Goal: Task Accomplishment & Management: Manage account settings

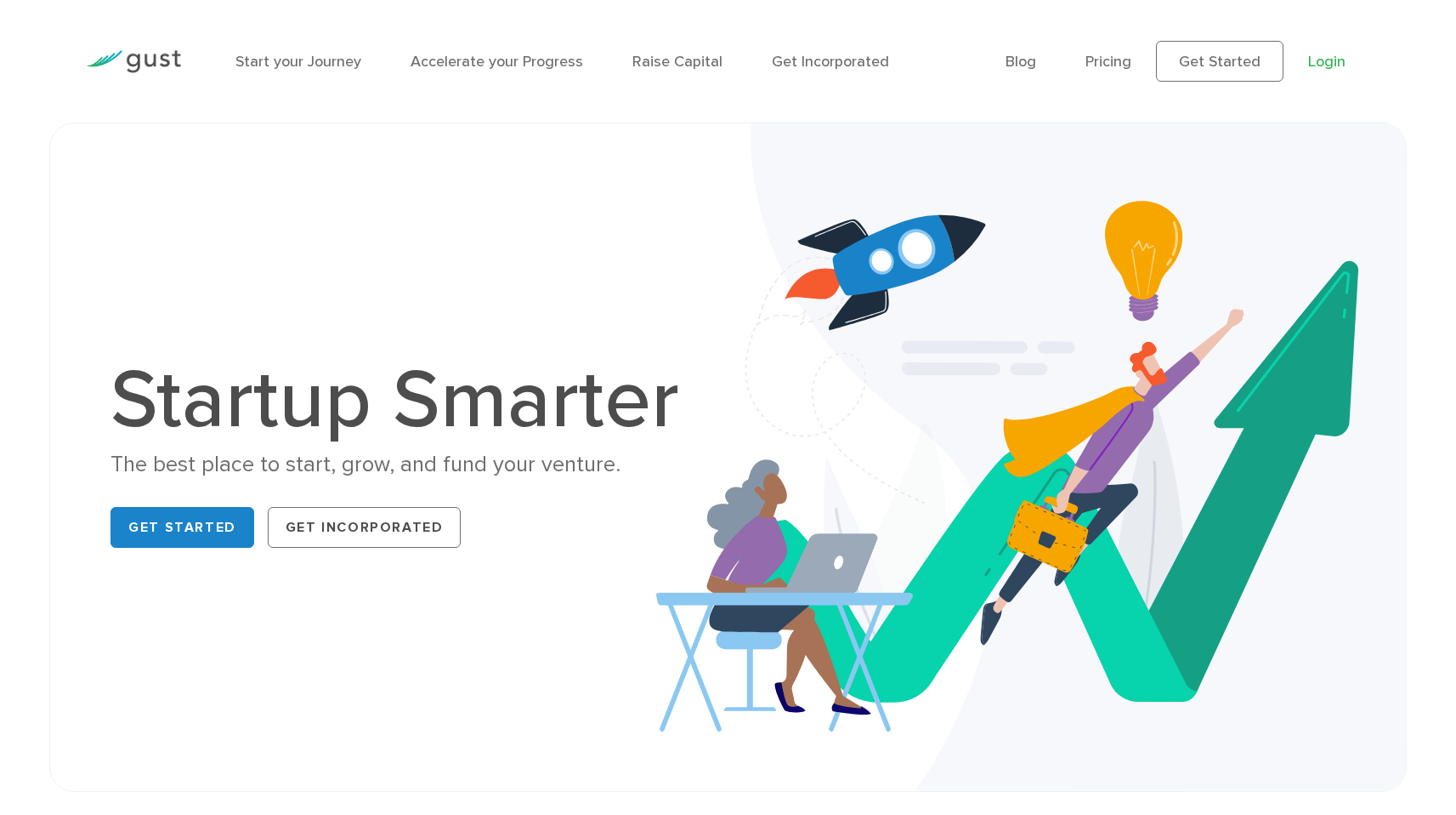
click at [1325, 59] on link "Login" at bounding box center [1327, 61] width 37 height 18
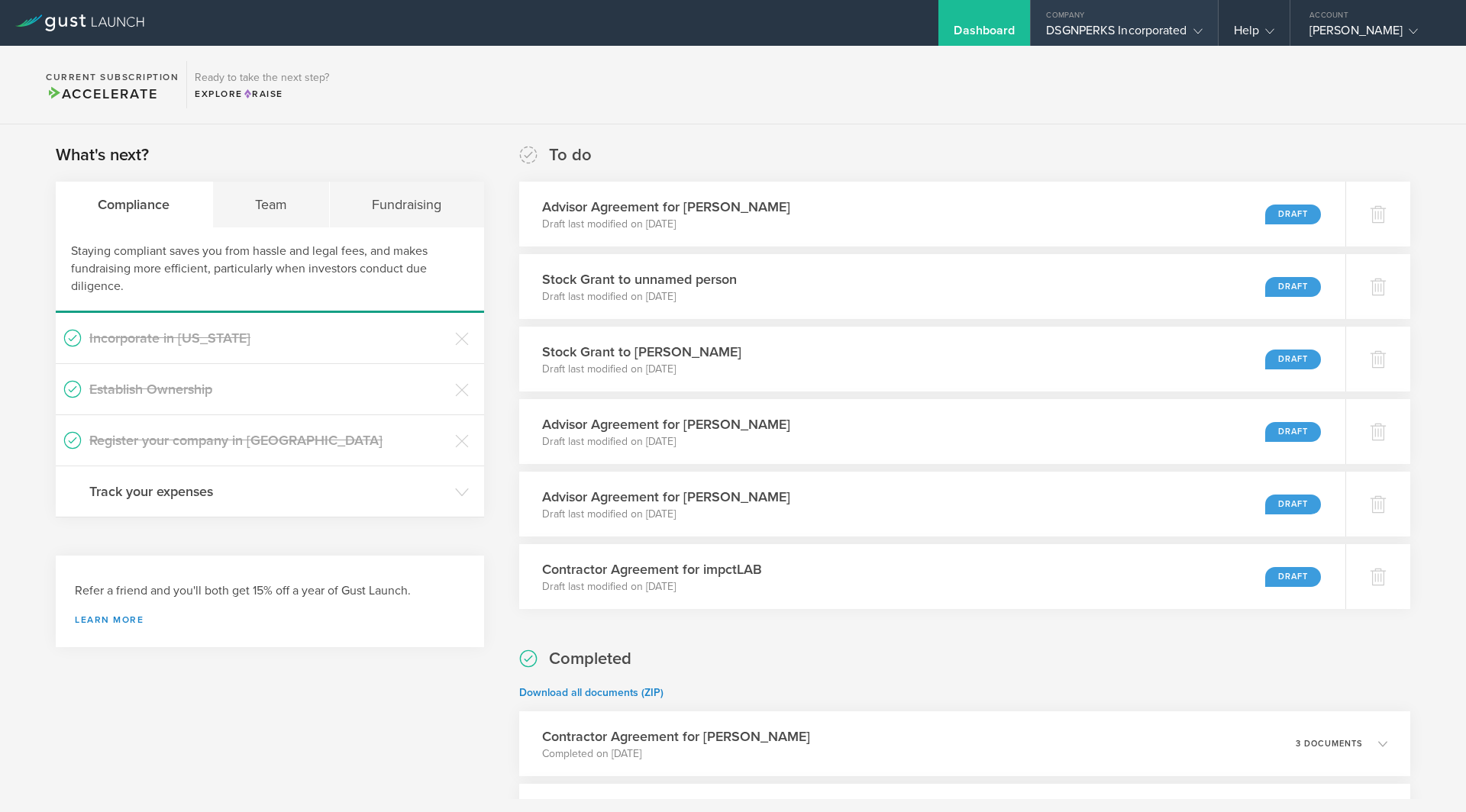
click at [1124, 29] on div "DSGNPERKS Incorporated" at bounding box center [1124, 34] width 156 height 23
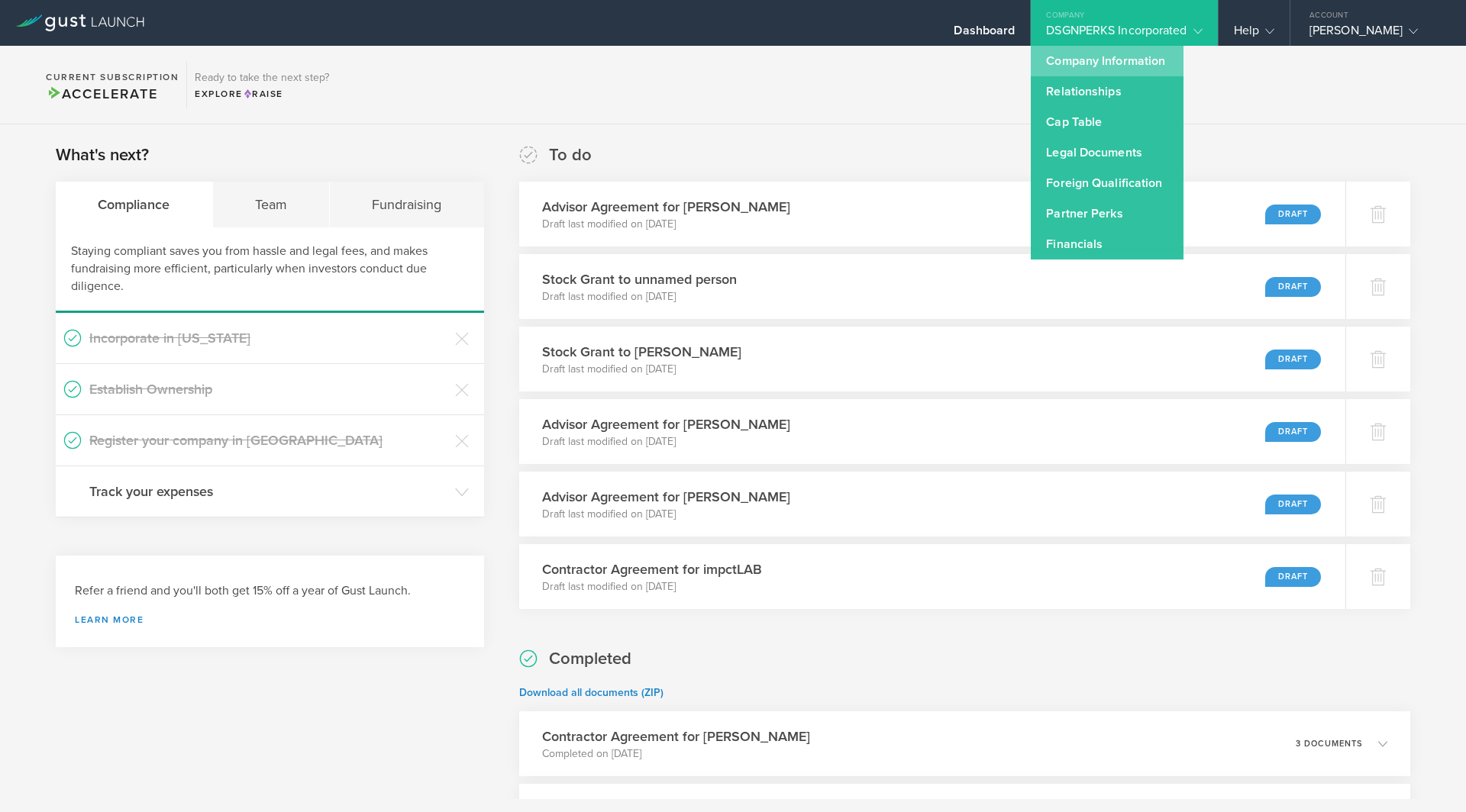
click at [1088, 51] on link "Company Information" at bounding box center [1108, 61] width 153 height 30
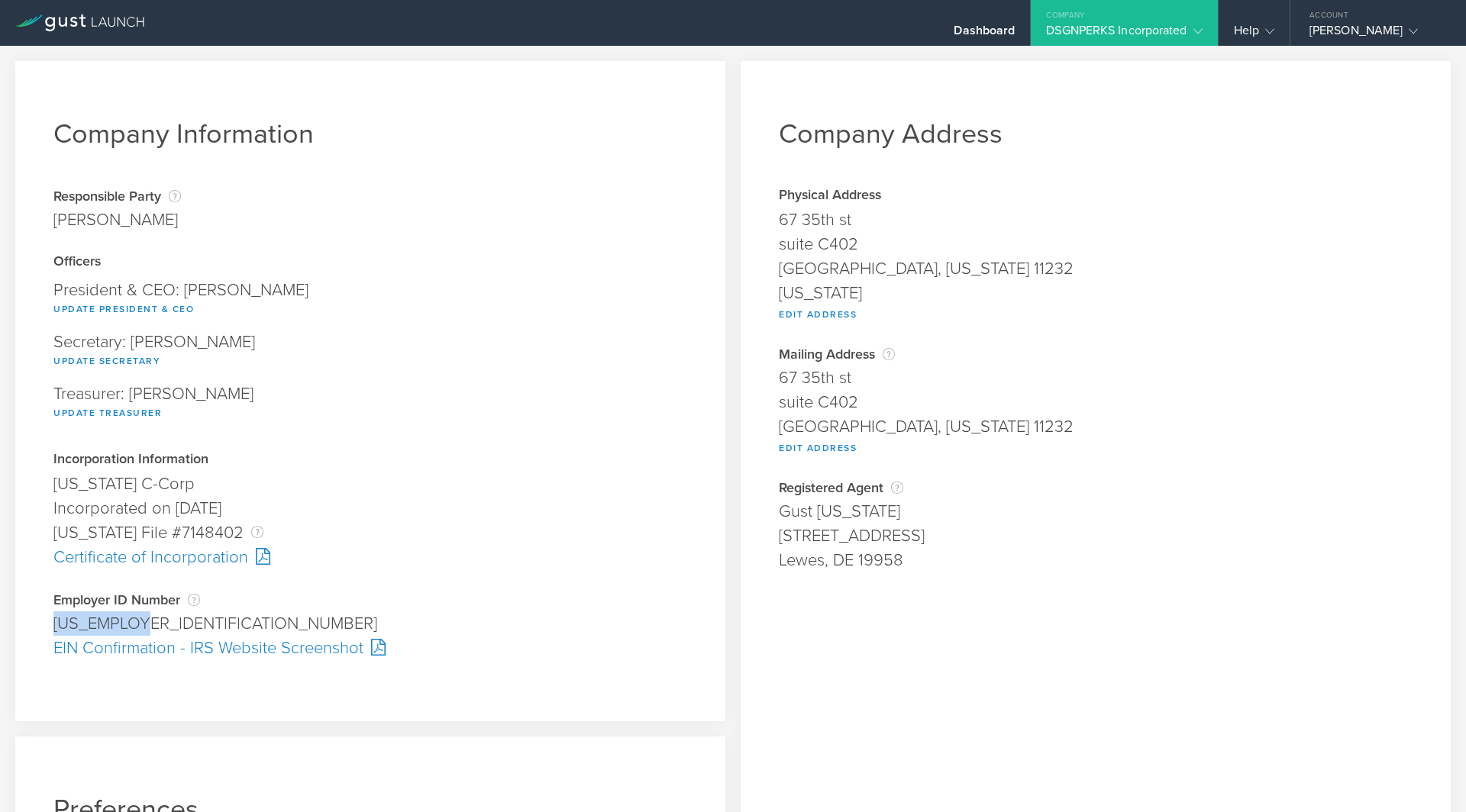
drag, startPoint x: 173, startPoint y: 625, endPoint x: 24, endPoint y: 619, distance: 149.1
click at [24, 619] on div "Company Information Responsible Party The name of the party responsible for fil…" at bounding box center [370, 391] width 710 height 660
copy div "92-1098418"
